Goal: Transaction & Acquisition: Subscribe to service/newsletter

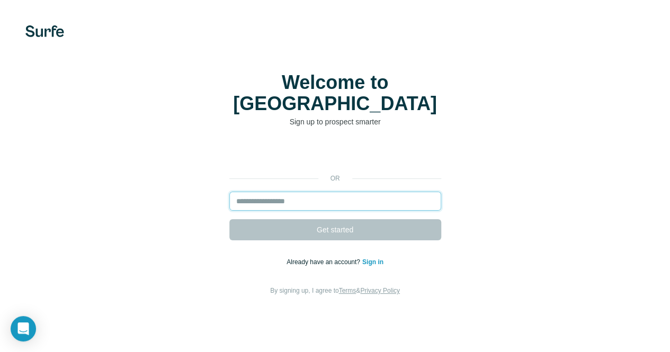
click at [229, 192] on input "email" at bounding box center [335, 201] width 212 height 19
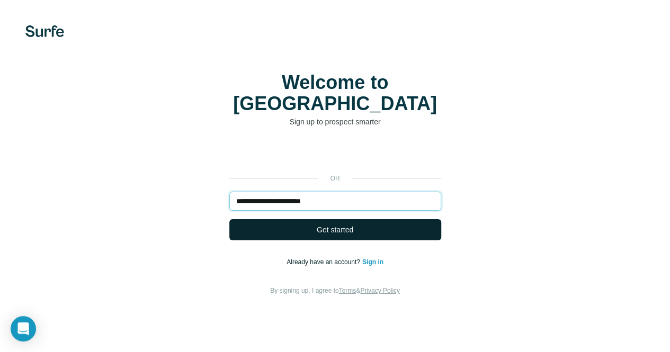
type input "**********"
click at [317, 224] on span "Get started" at bounding box center [335, 229] width 37 height 11
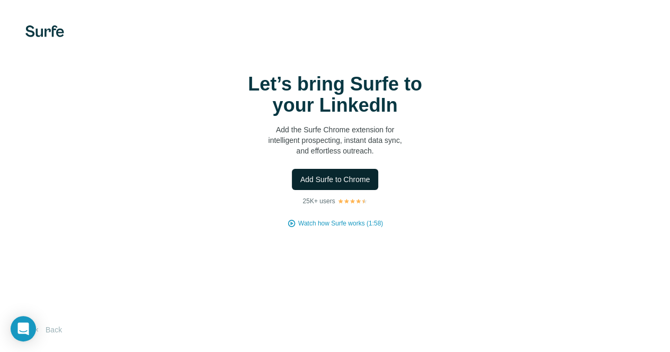
click at [300, 185] on span "Add Surfe to Chrome" at bounding box center [335, 179] width 70 height 11
